Goal: Task Accomplishment & Management: Use online tool/utility

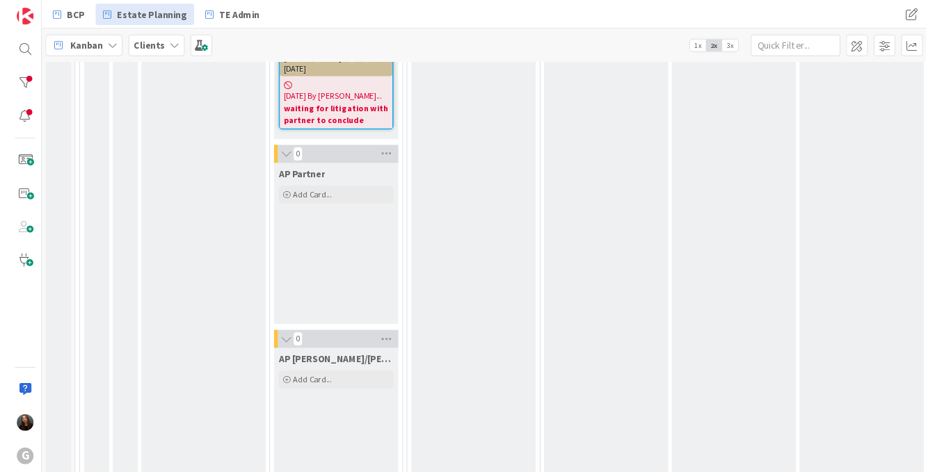
scroll to position [2859, 0]
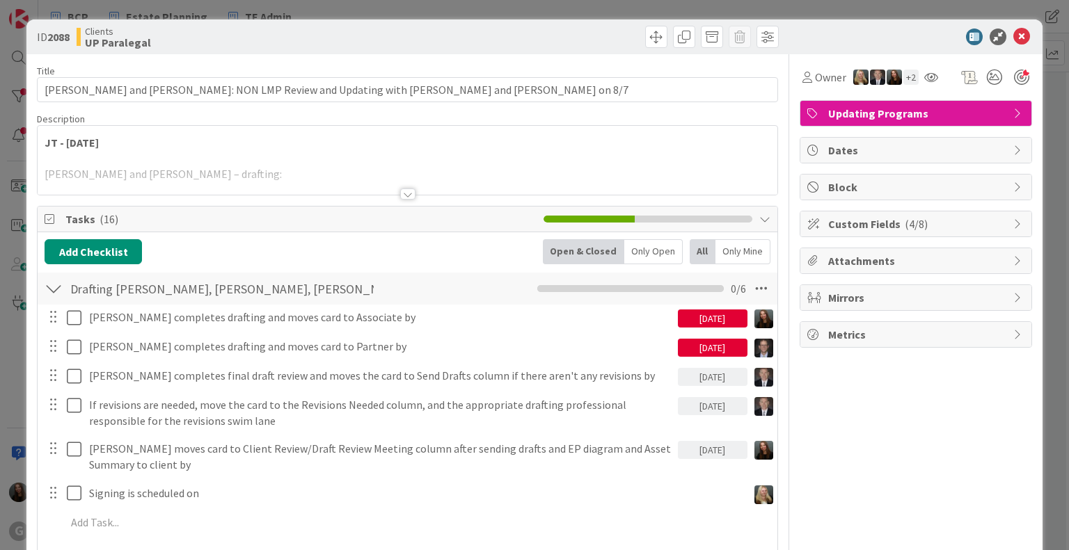
click at [401, 193] on div at bounding box center [407, 194] width 15 height 11
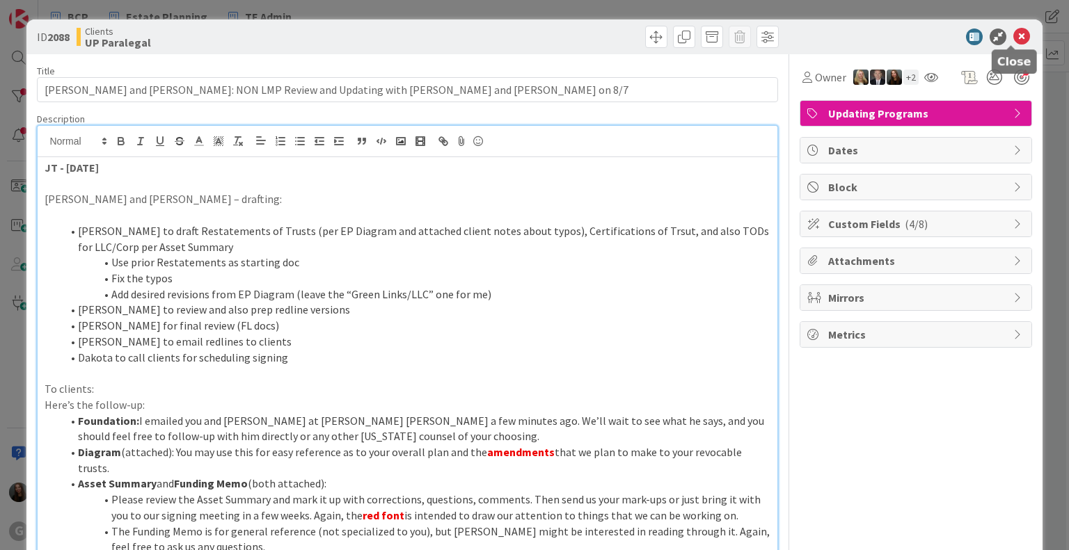
click at [1013, 35] on icon at bounding box center [1021, 37] width 17 height 17
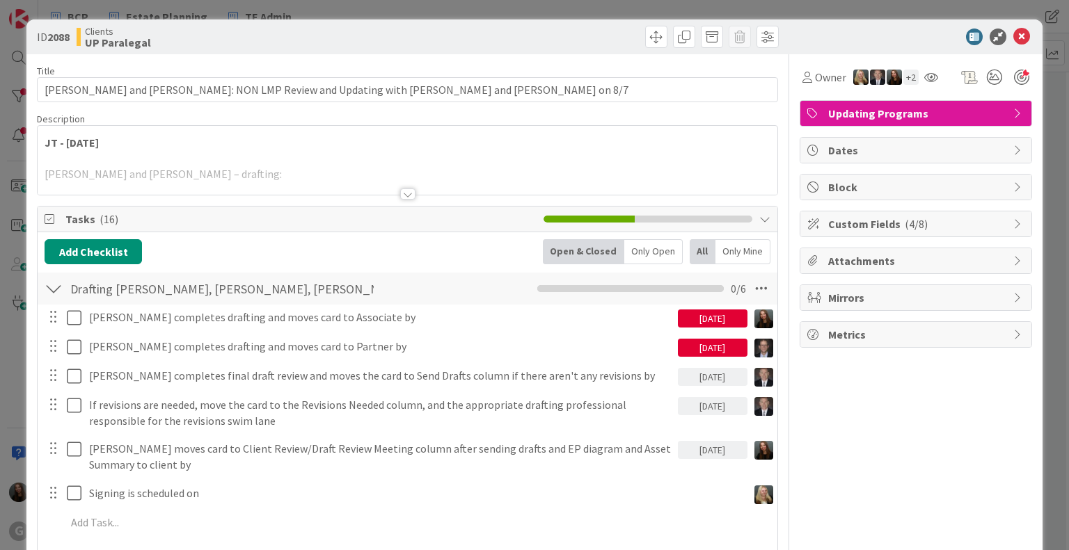
click at [406, 196] on div at bounding box center [407, 194] width 15 height 11
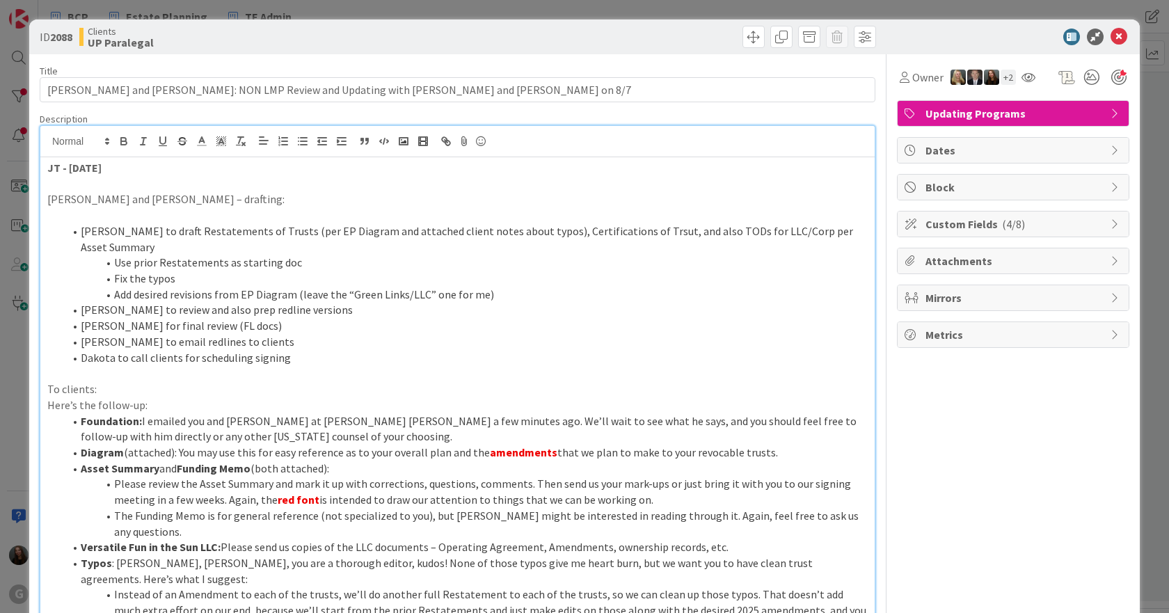
scroll to position [765, 0]
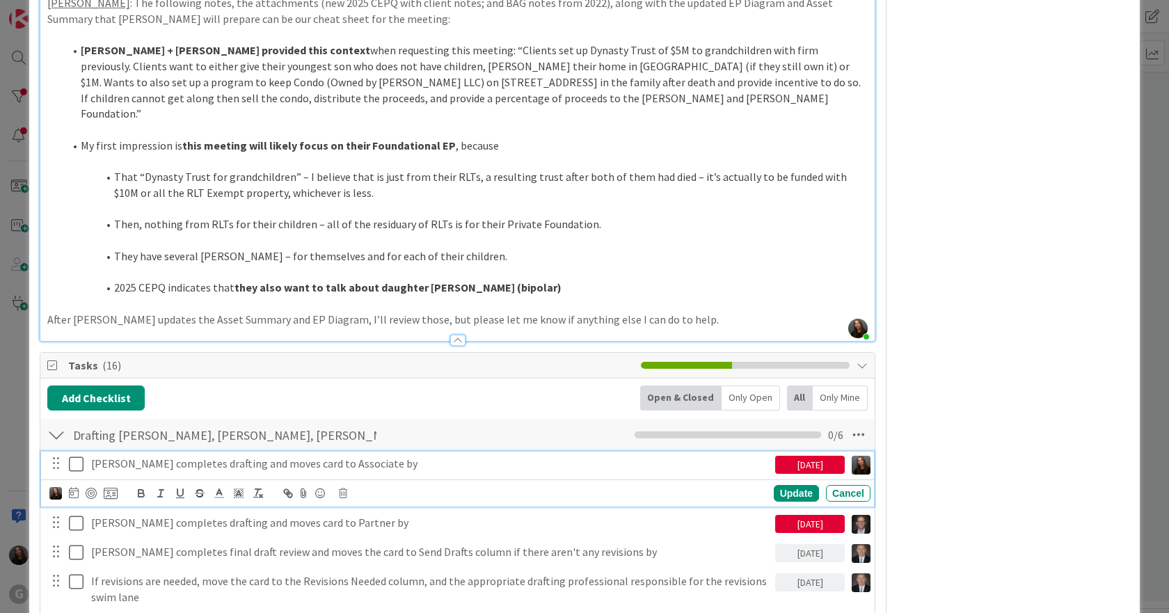
click at [70, 456] on icon at bounding box center [79, 464] width 21 height 17
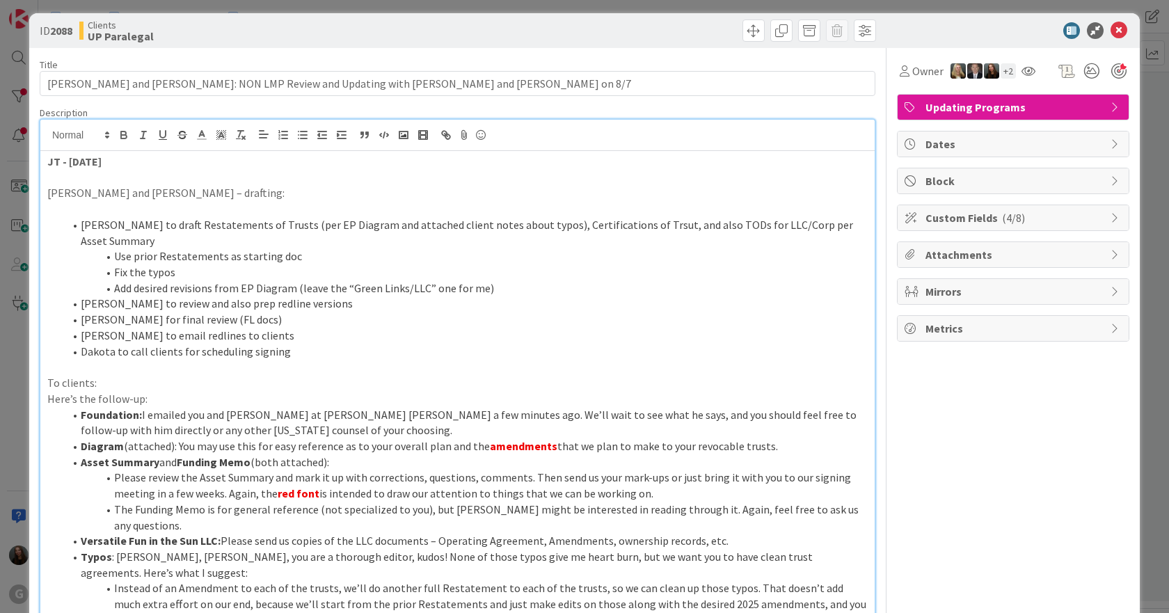
scroll to position [0, 0]
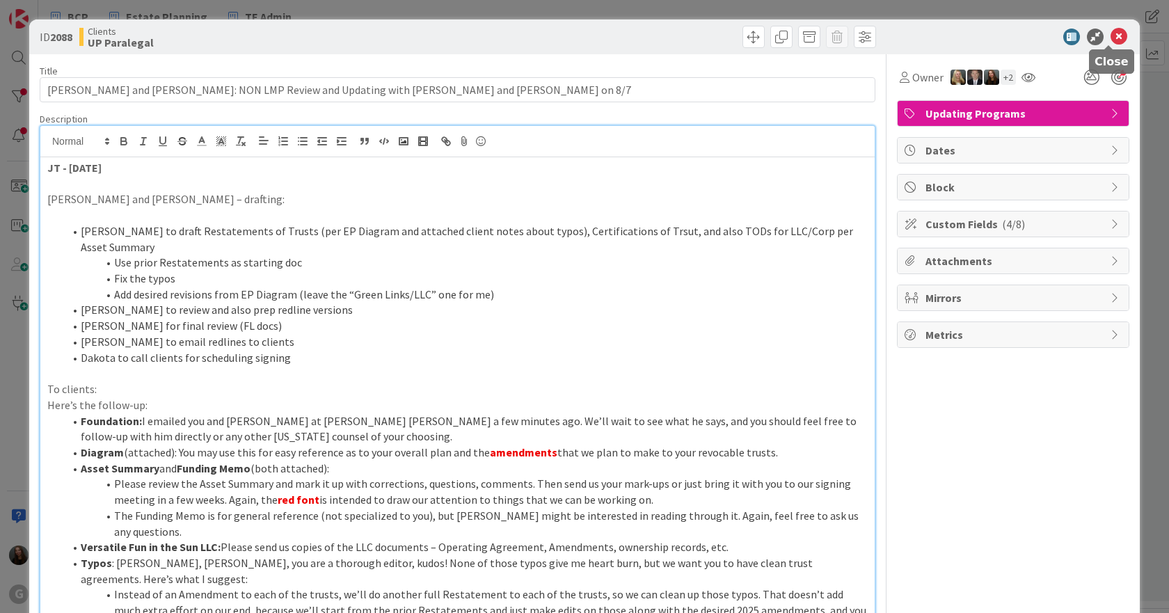
click at [1068, 40] on icon at bounding box center [1119, 37] width 17 height 17
